Goal: Information Seeking & Learning: Learn about a topic

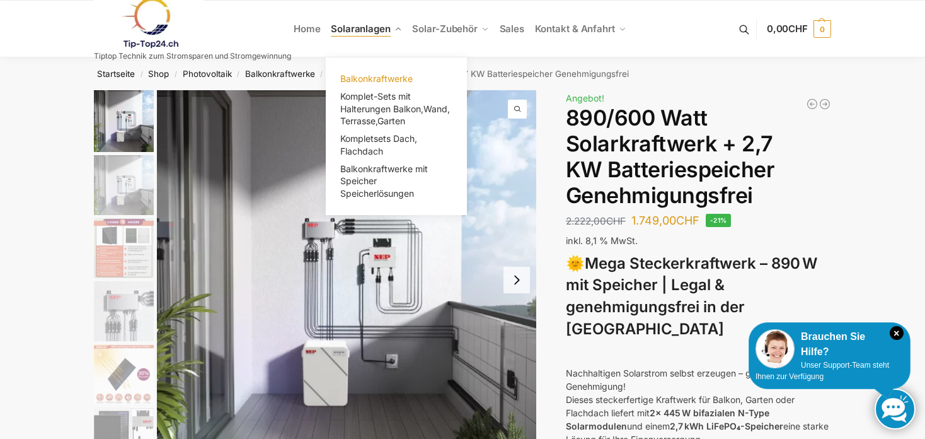
click at [371, 75] on span "Balkonkraftwerke" at bounding box center [376, 78] width 72 height 11
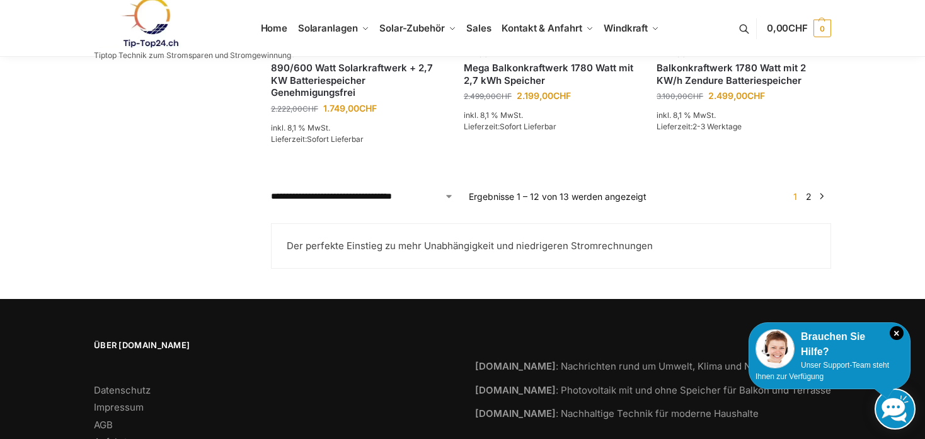
scroll to position [1198, 0]
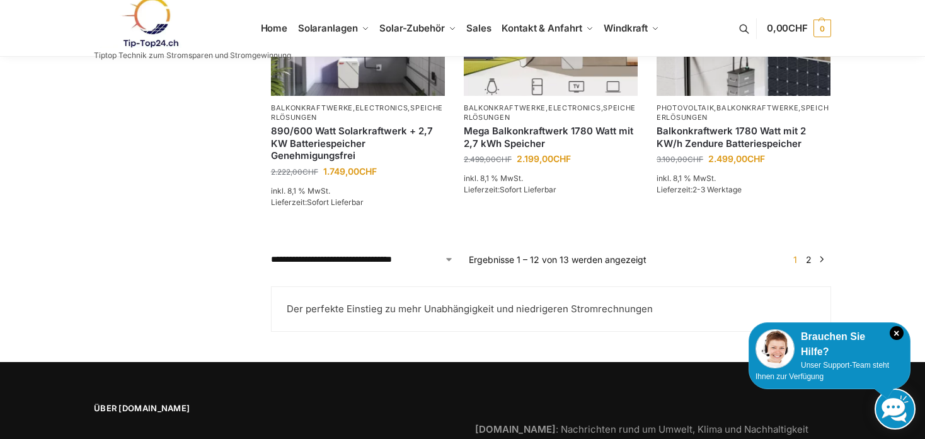
click at [819, 265] on link "→" at bounding box center [822, 259] width 9 height 13
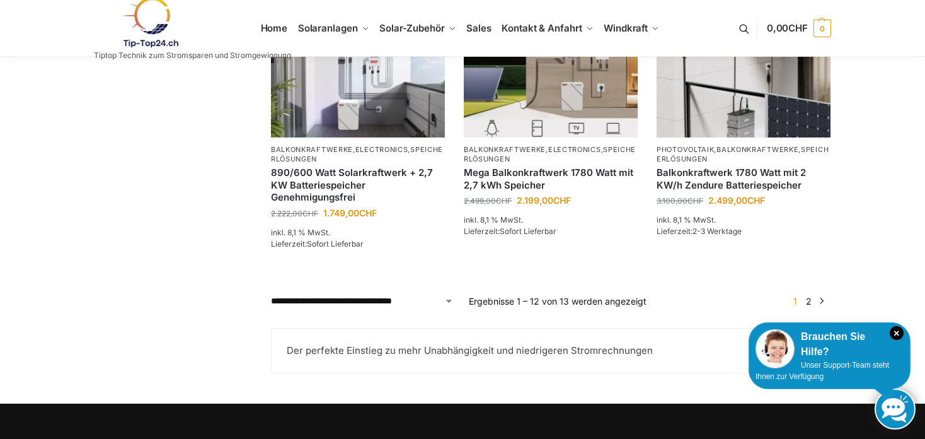
scroll to position [1135, 0]
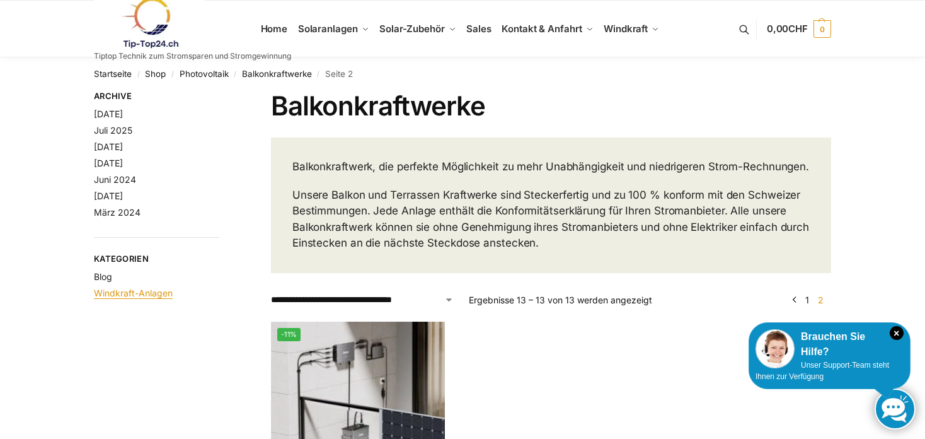
click at [133, 296] on link "Windkraft-Anlagen" at bounding box center [133, 292] width 79 height 11
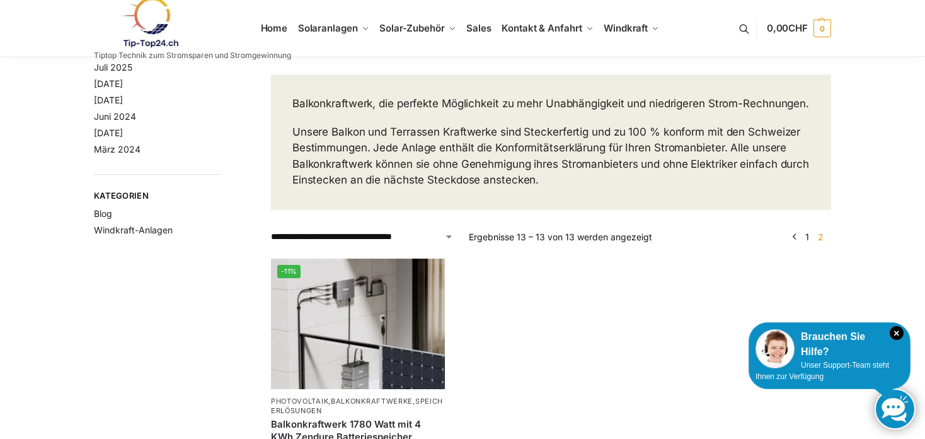
scroll to position [126, 0]
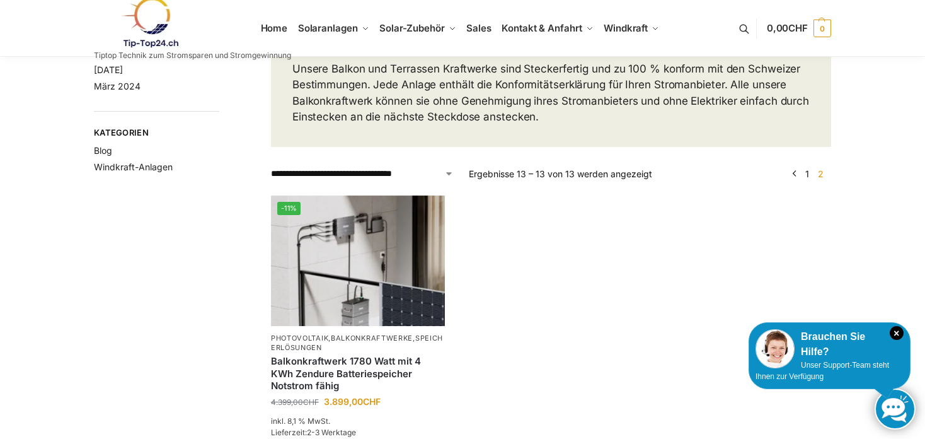
click at [450, 180] on select "**********" at bounding box center [362, 173] width 183 height 13
select select "**********"
click at [271, 180] on select "**********" at bounding box center [362, 173] width 183 height 13
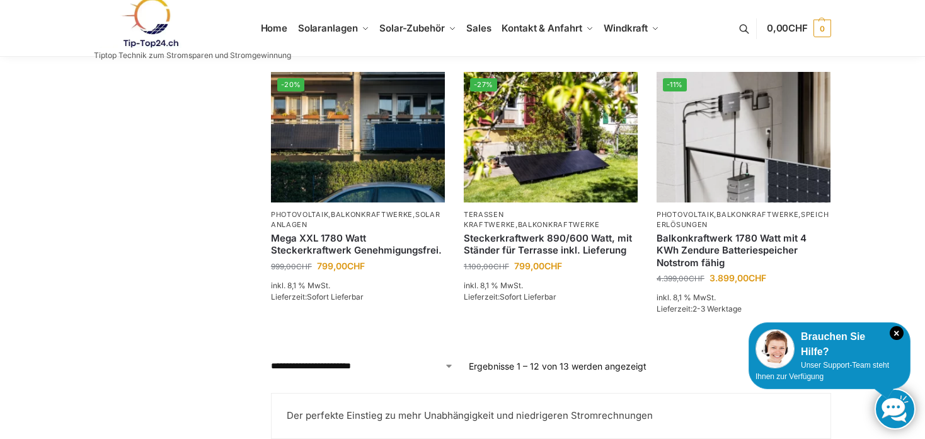
scroll to position [1072, 0]
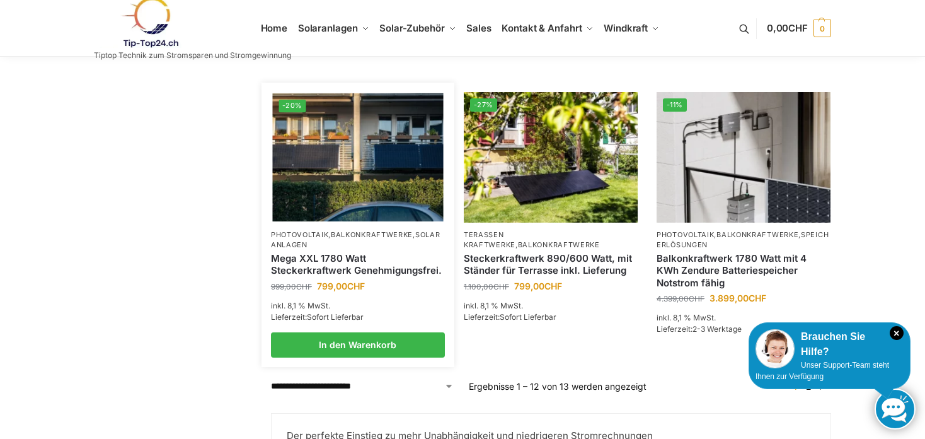
click at [371, 184] on img at bounding box center [357, 157] width 171 height 128
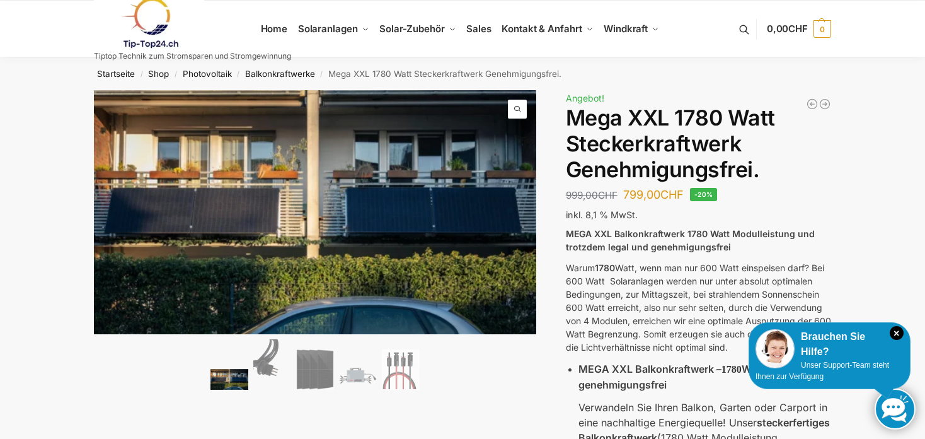
scroll to position [63, 0]
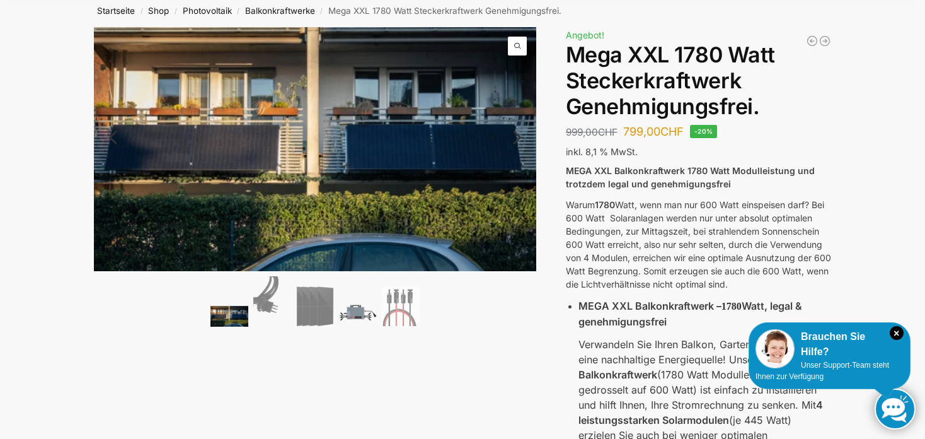
click at [354, 311] on img at bounding box center [358, 312] width 38 height 28
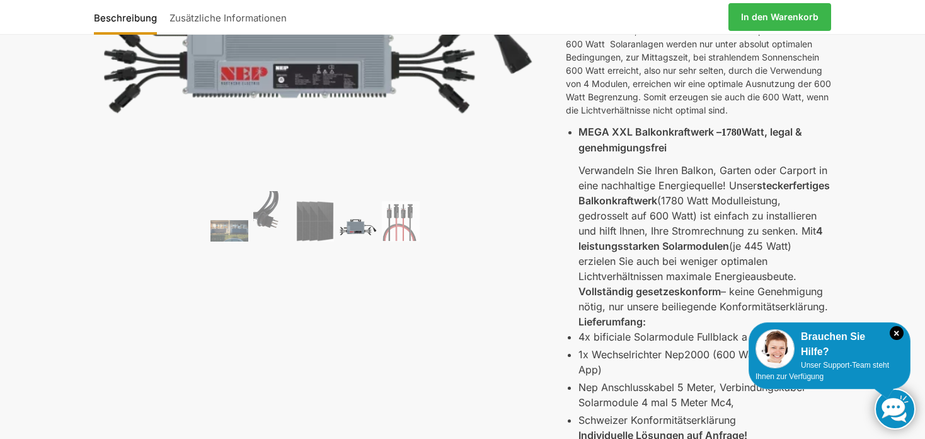
scroll to position [252, 0]
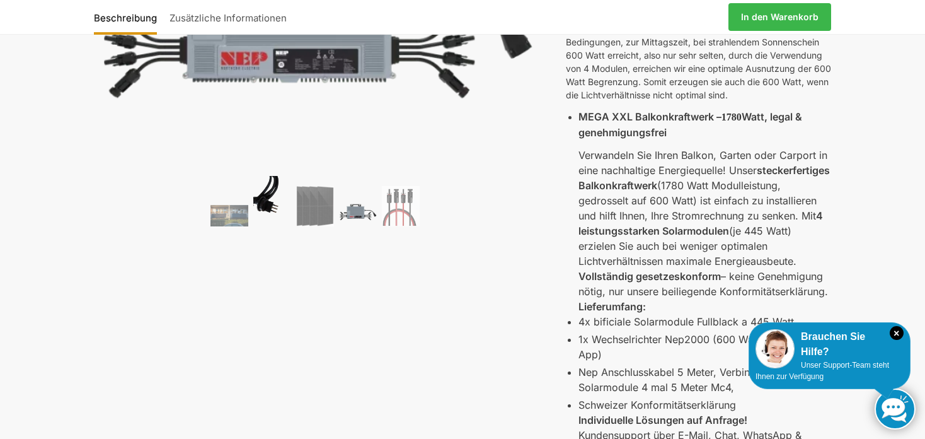
click at [267, 195] on img at bounding box center [272, 201] width 38 height 50
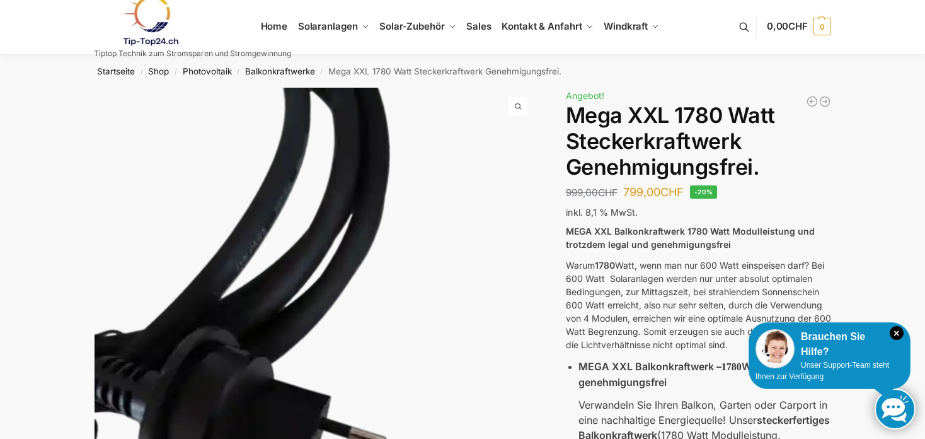
scroll to position [0, 0]
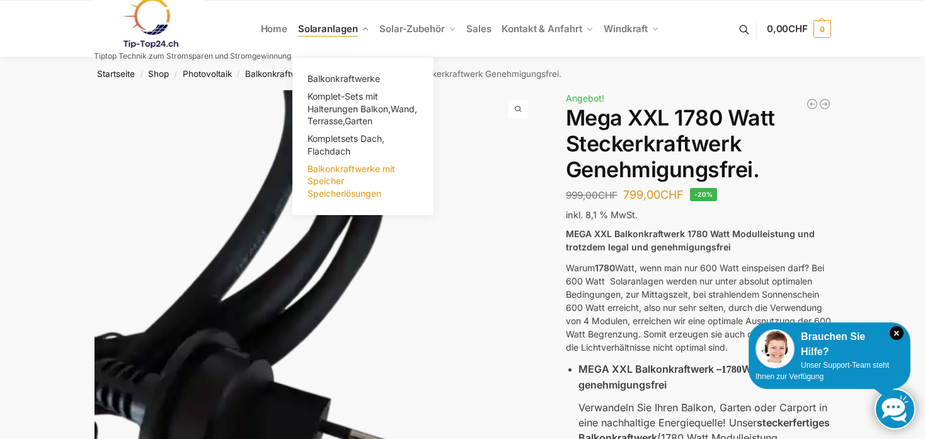
click at [336, 175] on span "Balkonkraftwerke mit Speicher Speicherlösungen" at bounding box center [352, 180] width 88 height 35
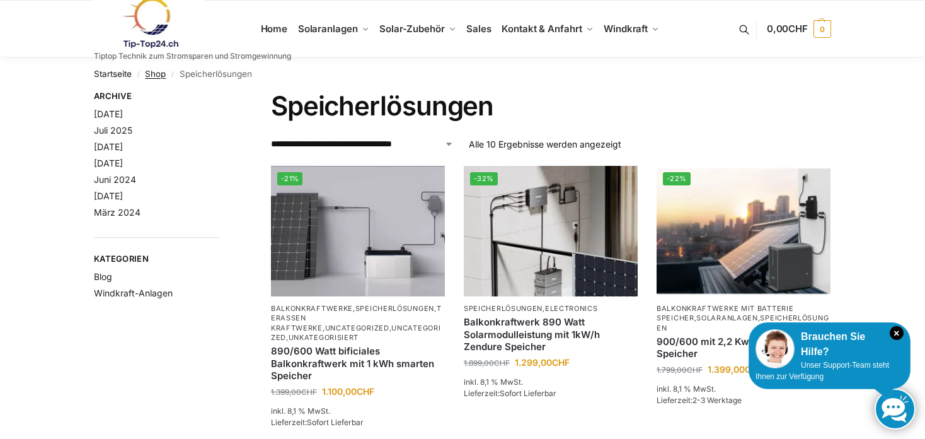
click at [152, 74] on link "Shop" at bounding box center [155, 74] width 21 height 10
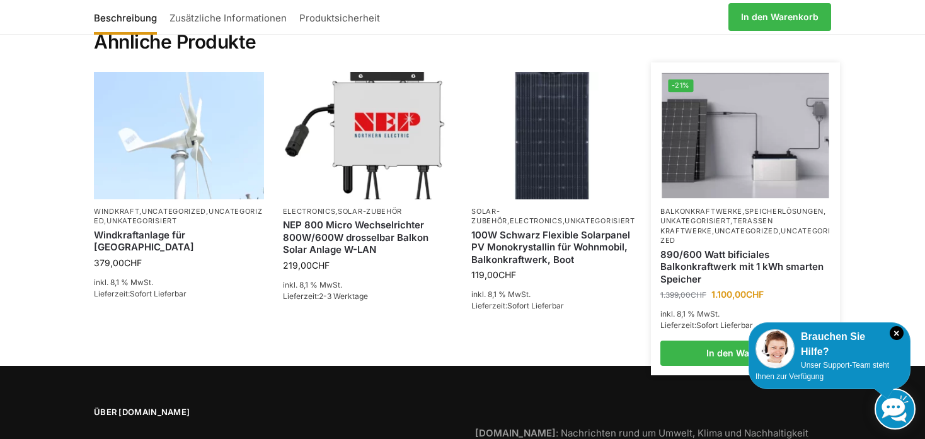
scroll to position [840, 0]
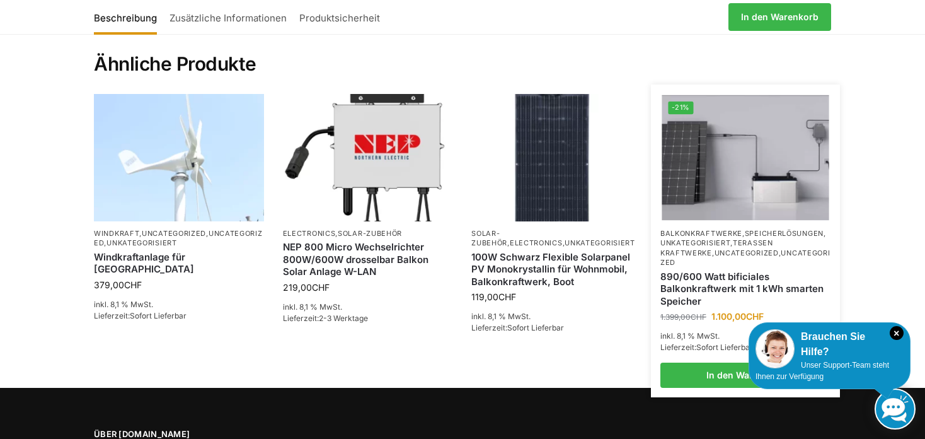
click at [776, 148] on img at bounding box center [745, 157] width 167 height 125
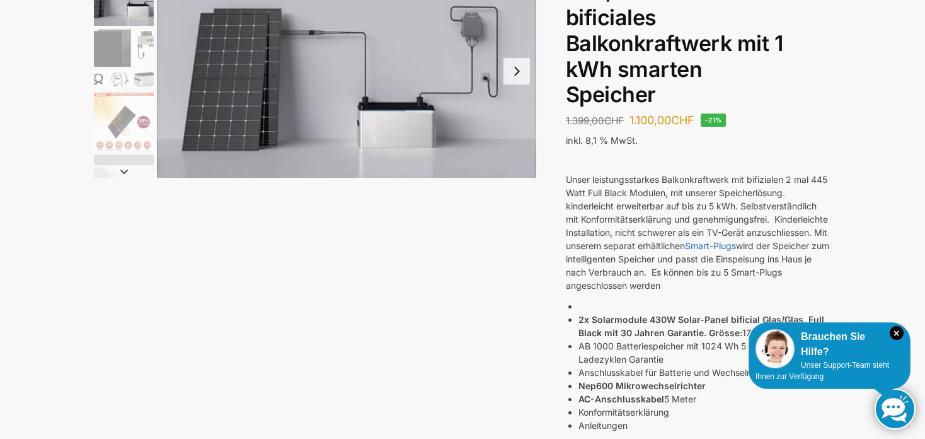
scroll to position [63, 0]
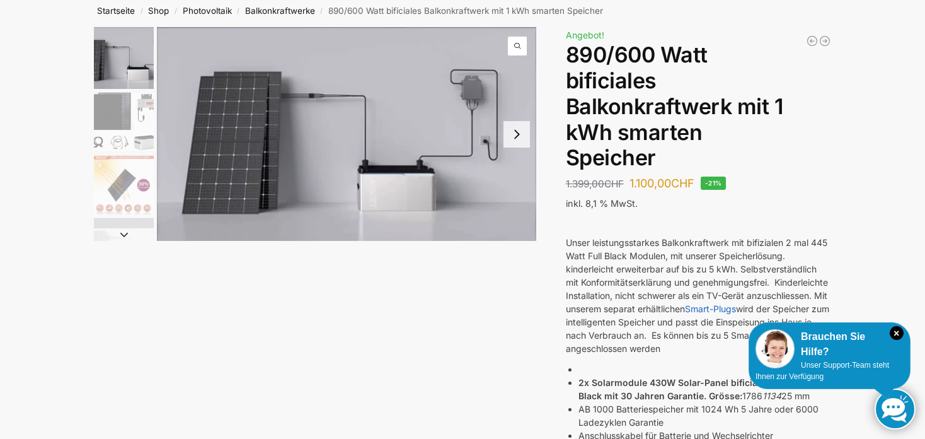
click at [120, 121] on img "2 / 7" at bounding box center [124, 122] width 60 height 60
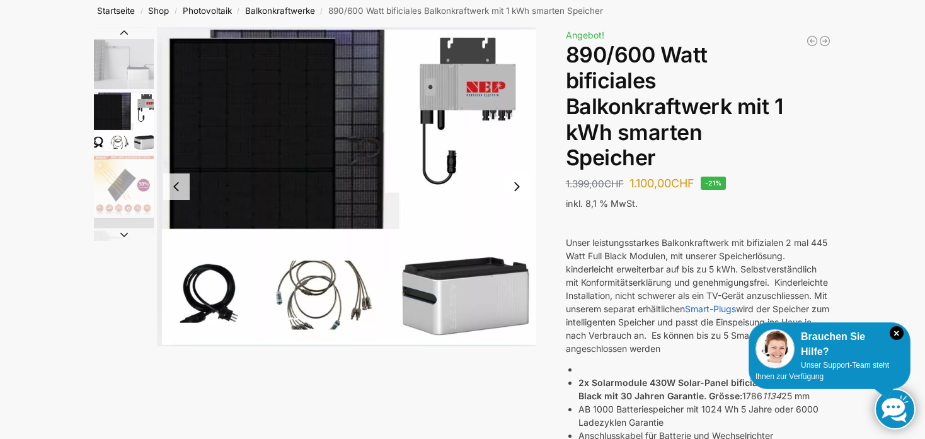
click at [119, 187] on img "3 / 7" at bounding box center [124, 185] width 60 height 60
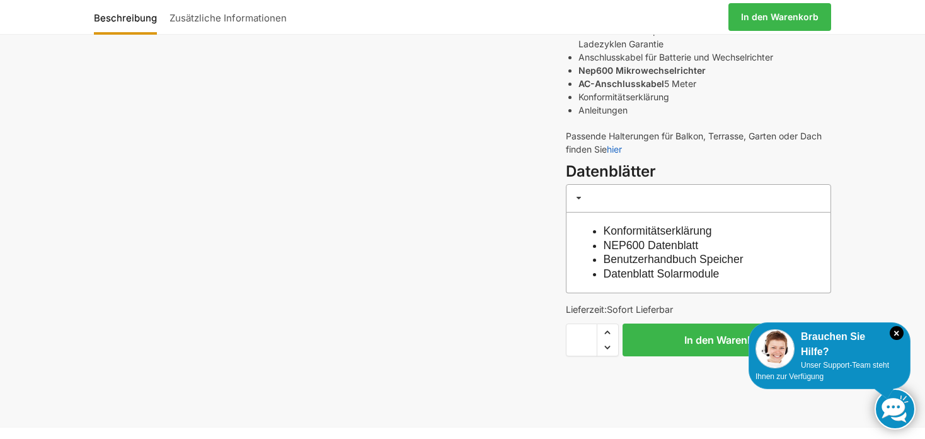
scroll to position [504, 0]
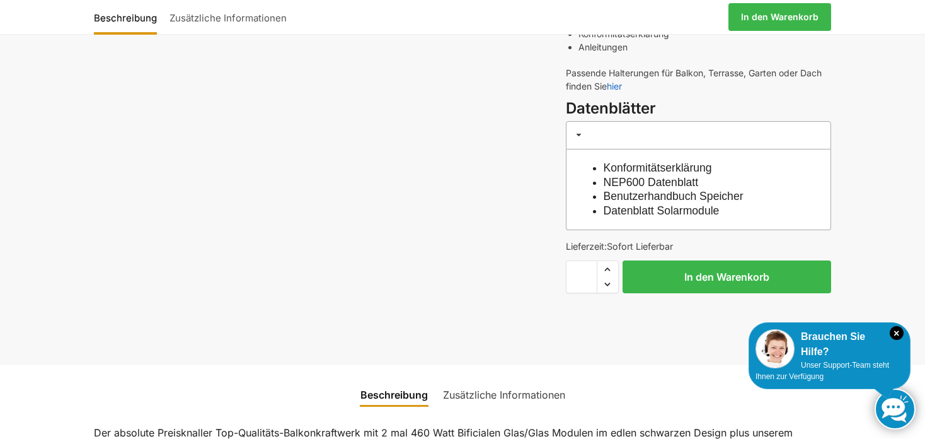
click at [580, 131] on span at bounding box center [579, 135] width 10 height 10
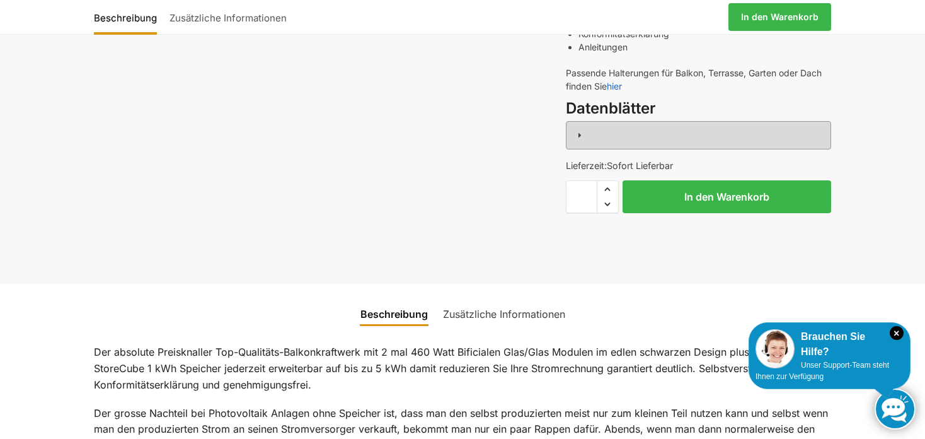
click at [580, 131] on span at bounding box center [579, 135] width 10 height 10
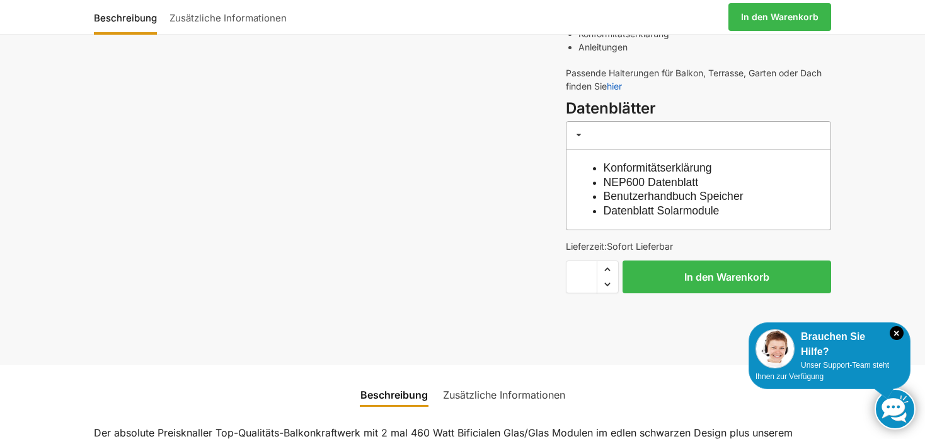
click at [659, 199] on link "Benutzerhandbuch Speicher" at bounding box center [674, 196] width 140 height 13
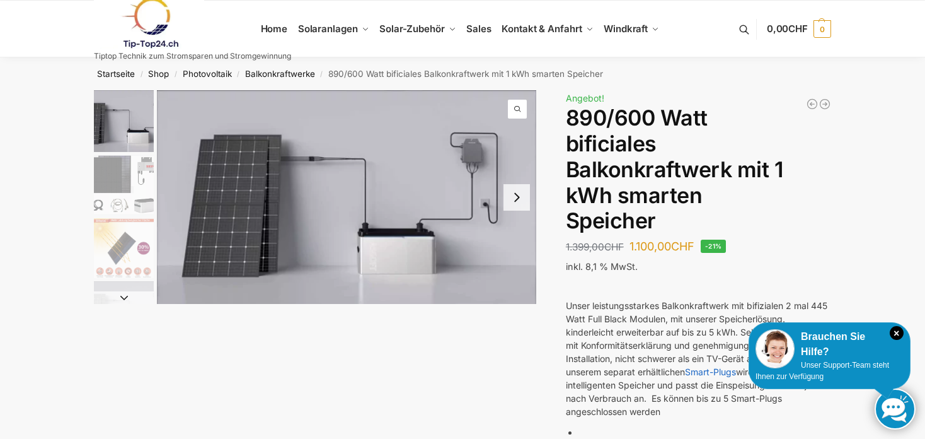
click at [515, 201] on button "Next slide" at bounding box center [517, 197] width 26 height 26
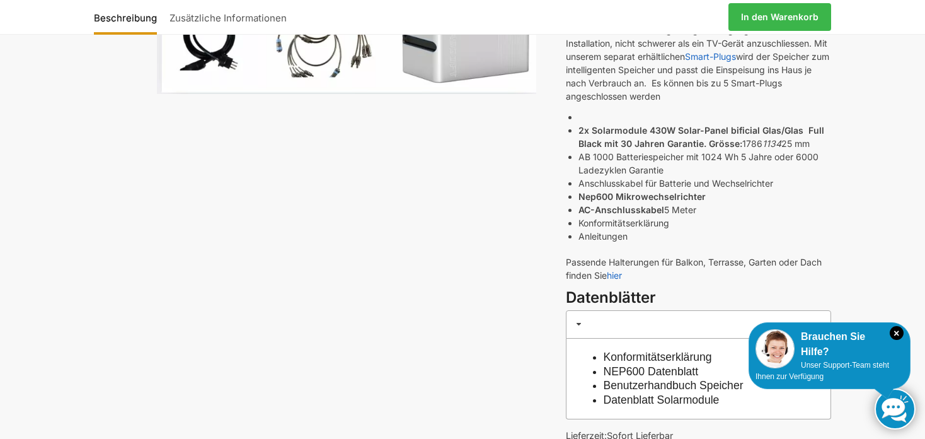
scroll to position [378, 0]
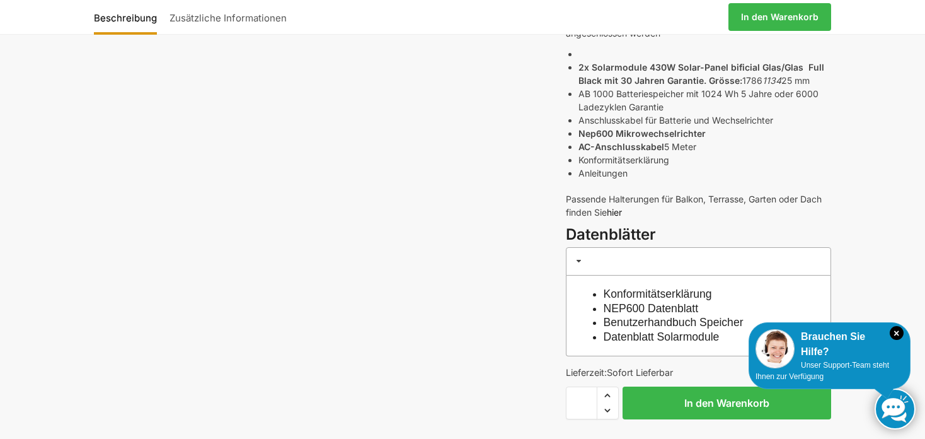
click at [617, 211] on link "hier" at bounding box center [614, 212] width 15 height 11
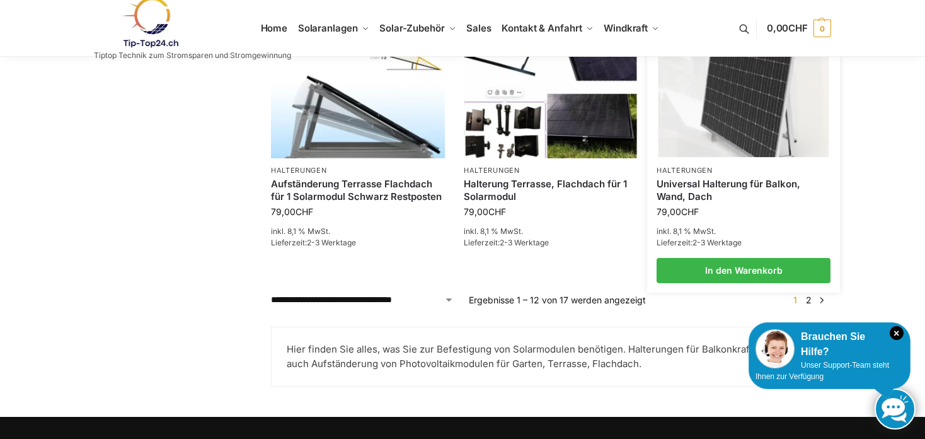
scroll to position [1198, 0]
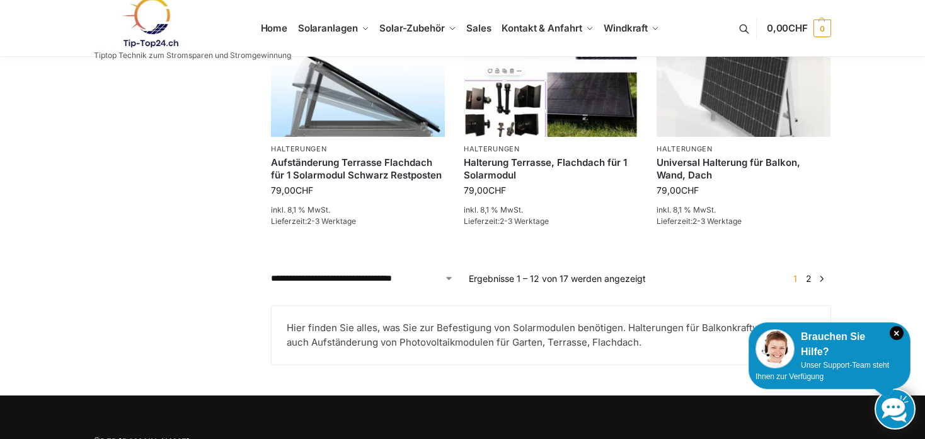
click at [808, 275] on link "2" at bounding box center [809, 278] width 12 height 11
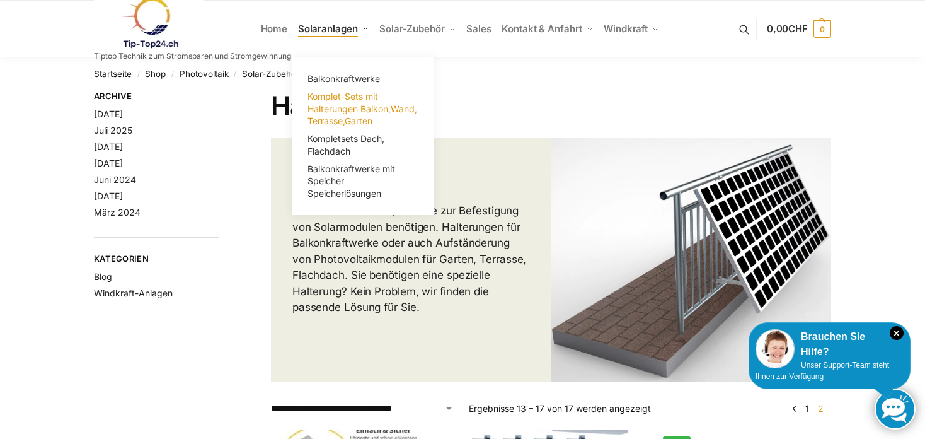
click at [347, 104] on span "Komplet-Sets mit Halterungen Balkon,Wand, Terrasse,Garten" at bounding box center [363, 108] width 110 height 35
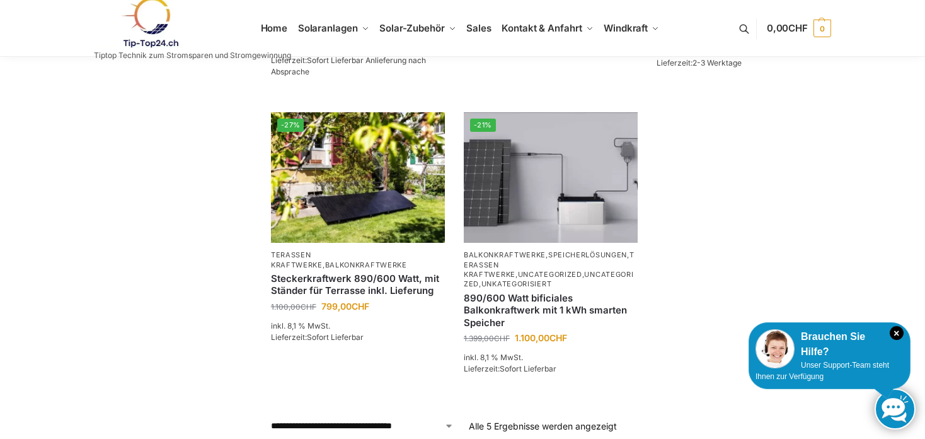
scroll to position [504, 0]
